Goal: Task Accomplishment & Management: Complete application form

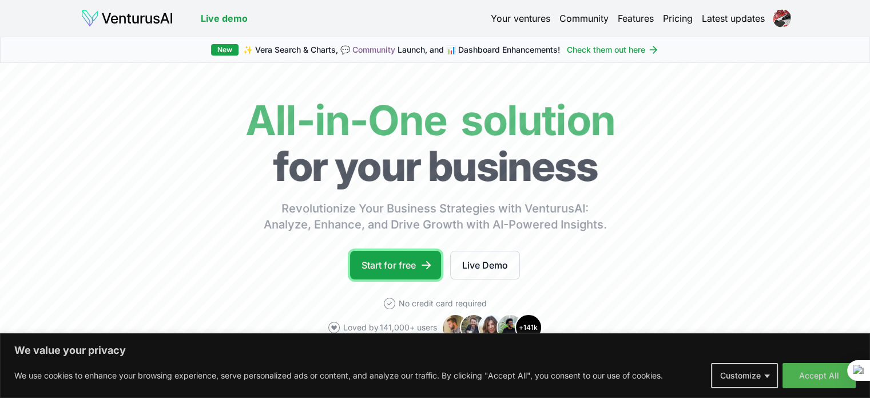
click at [426, 266] on icon at bounding box center [426, 264] width 11 height 11
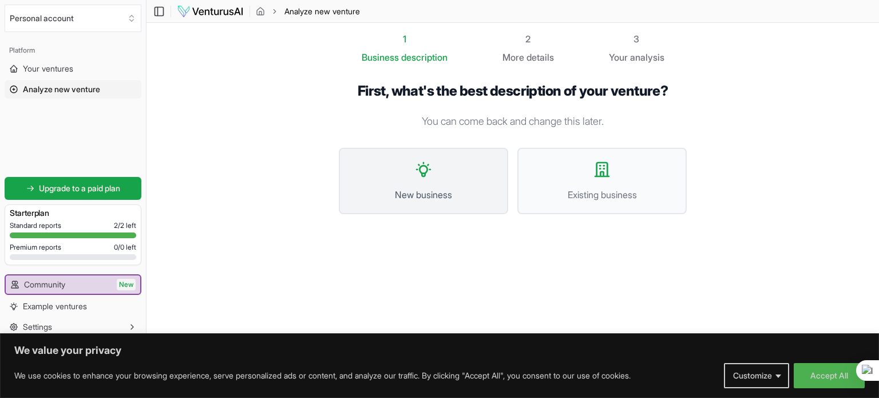
click at [453, 177] on button "New business" at bounding box center [423, 181] width 169 height 66
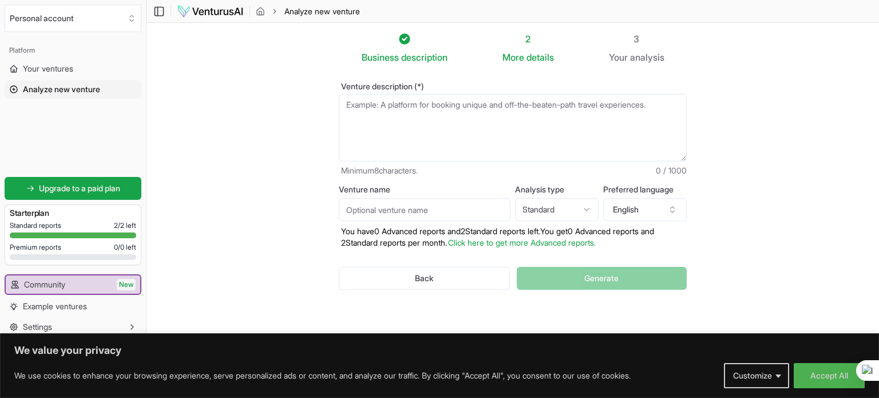
click at [555, 210] on html "We value your privacy We use cookies to enhance your browsing experience, serve…" at bounding box center [439, 199] width 879 height 398
click at [563, 200] on html "We value your privacy We use cookies to enhance your browsing experience, serve…" at bounding box center [439, 199] width 879 height 398
click at [600, 213] on div "Venture name Analysis type Advanced Advanced Standard Preferred language Englis…" at bounding box center [513, 216] width 348 height 63
click at [609, 213] on button "English" at bounding box center [645, 209] width 84 height 23
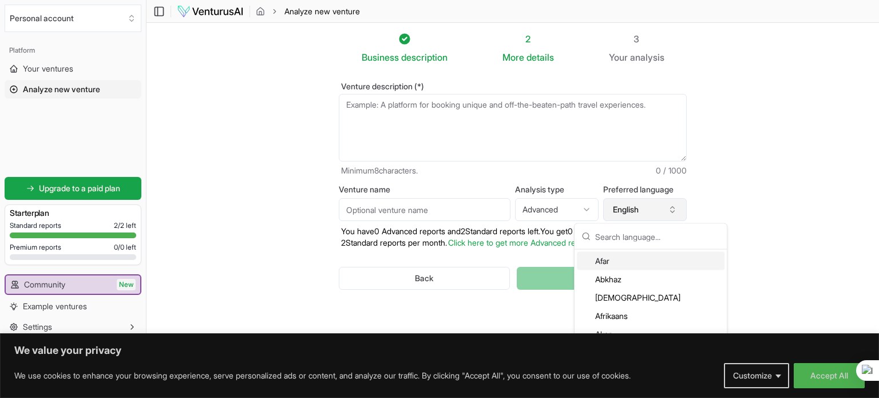
click at [617, 207] on button "English" at bounding box center [645, 209] width 84 height 23
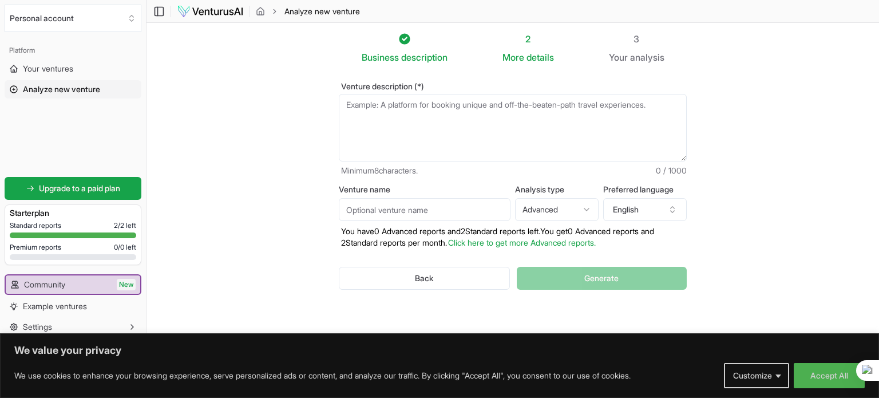
click at [580, 210] on html "We value your privacy We use cookies to enhance your browsing experience, serve…" at bounding box center [439, 199] width 879 height 398
select select "standard"
